Goal: Task Accomplishment & Management: Use online tool/utility

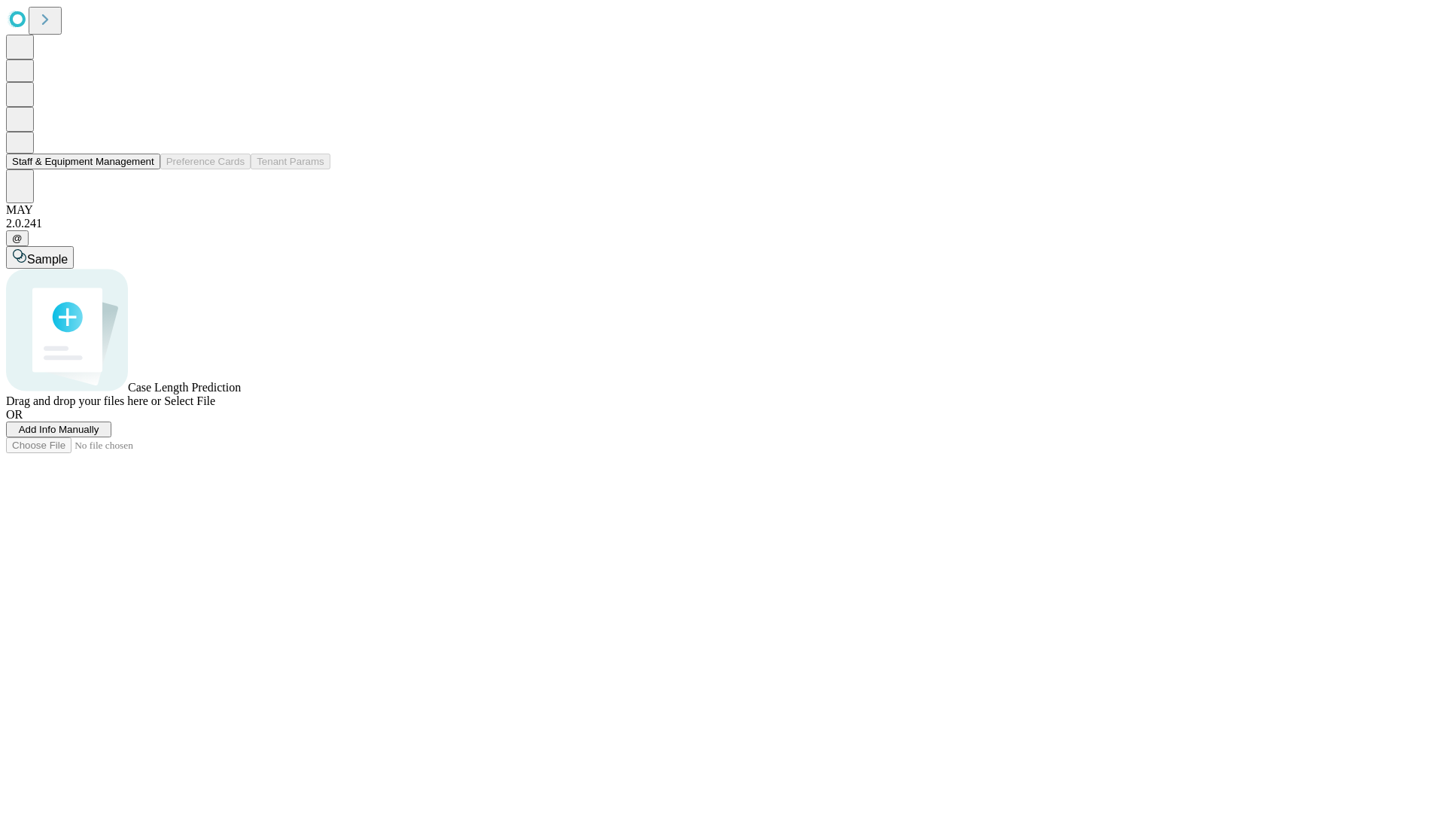
click at [144, 169] on button "Staff & Equipment Management" at bounding box center [83, 162] width 154 height 16
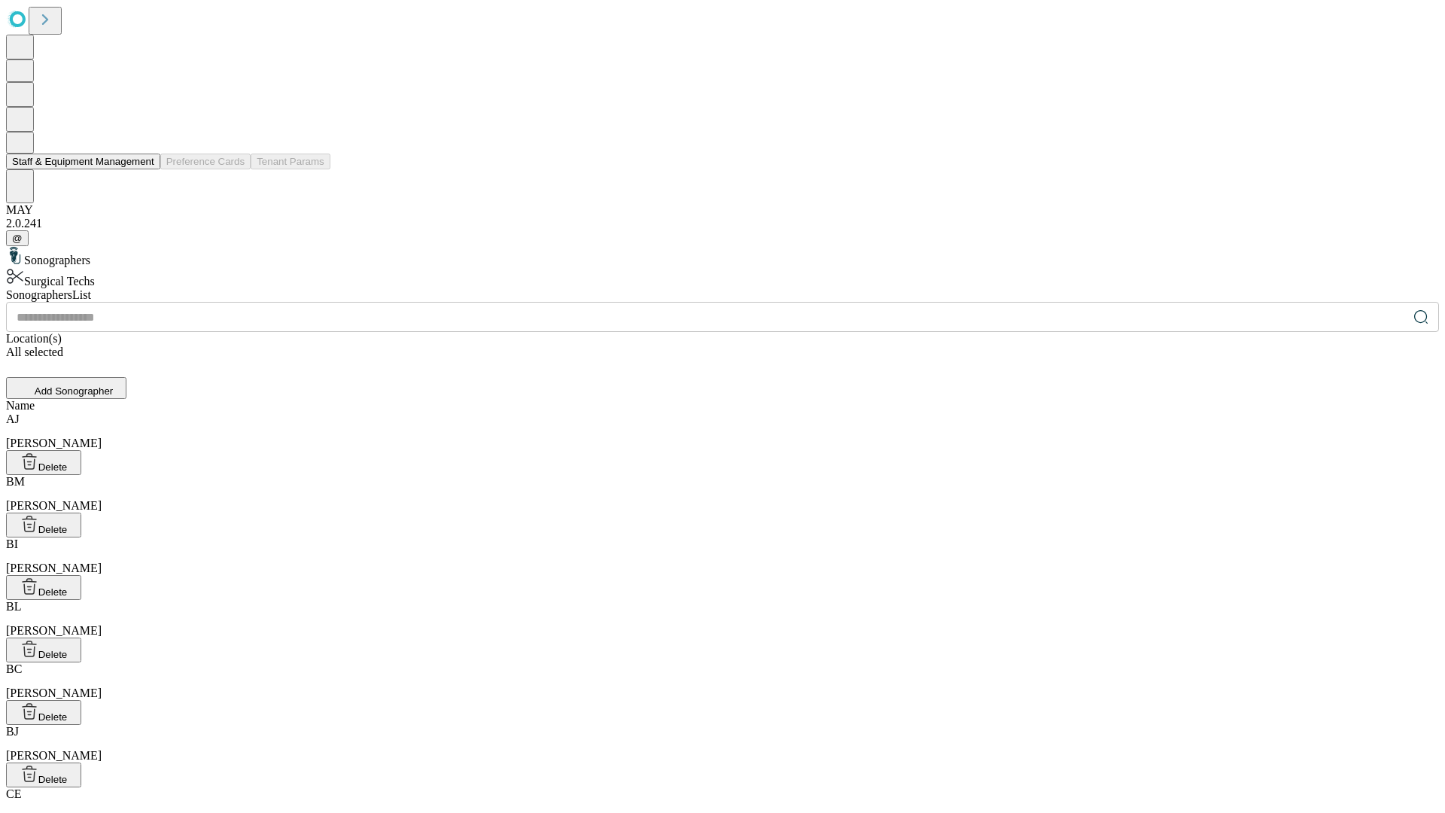
click at [144, 169] on button "Staff & Equipment Management" at bounding box center [83, 162] width 154 height 16
